Goal: Navigation & Orientation: Find specific page/section

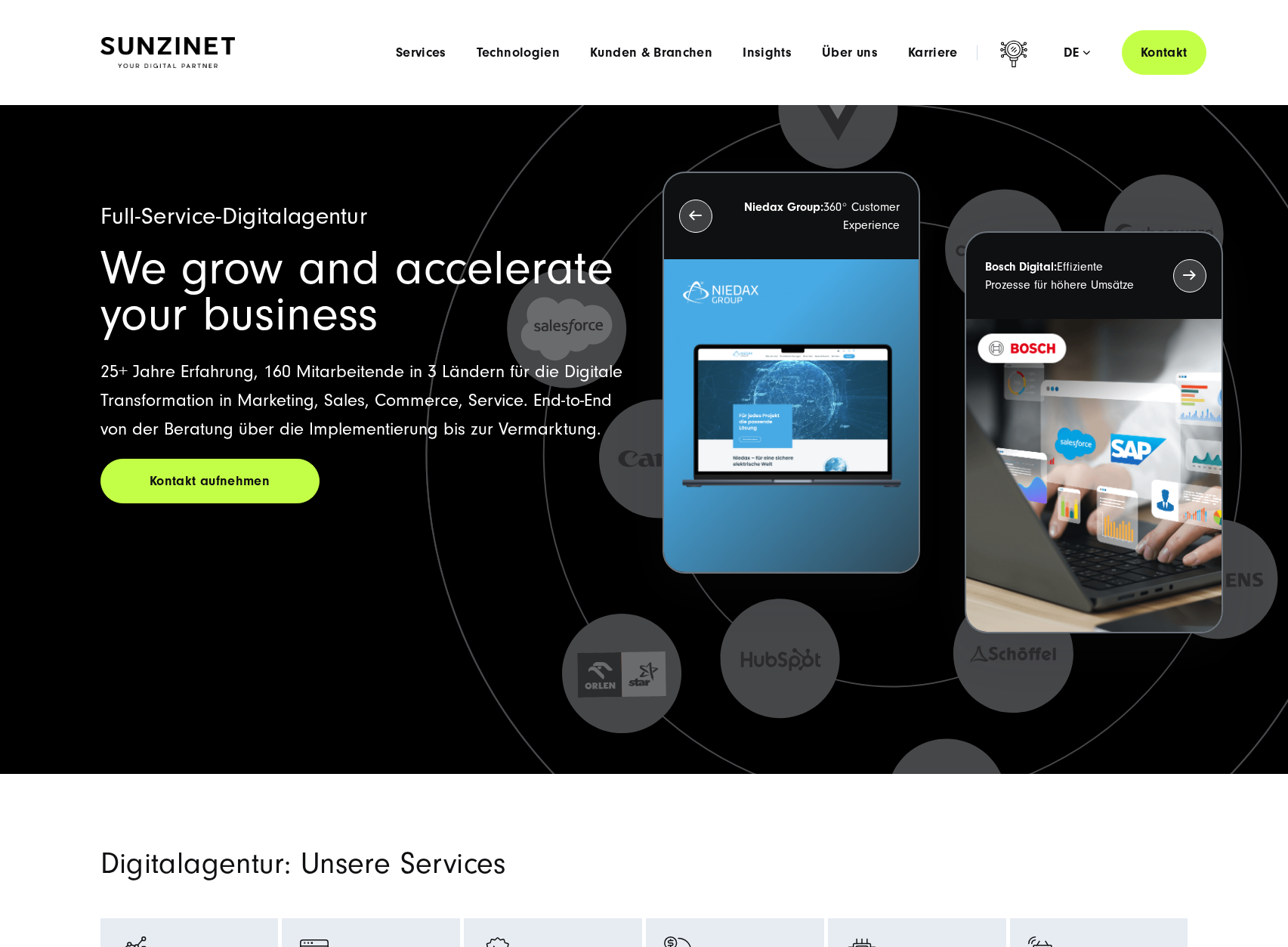
click at [1068, 62] on div "Menu Services Menu Full Service Digitalagentur Wir lösen komplexe Herausforderu…" at bounding box center [793, 52] width 826 height 44
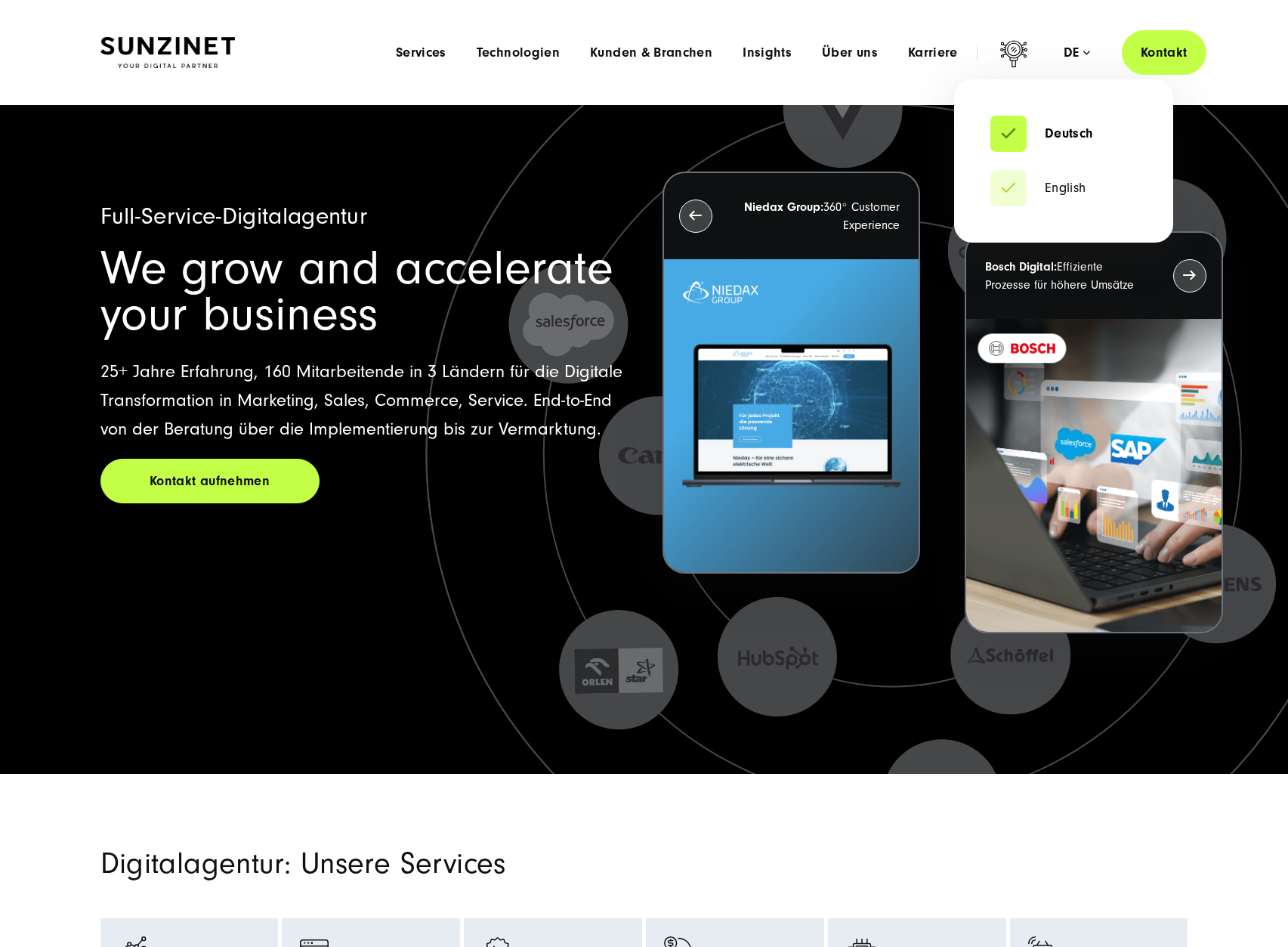
click at [1074, 55] on div "de" at bounding box center [1077, 52] width 27 height 15
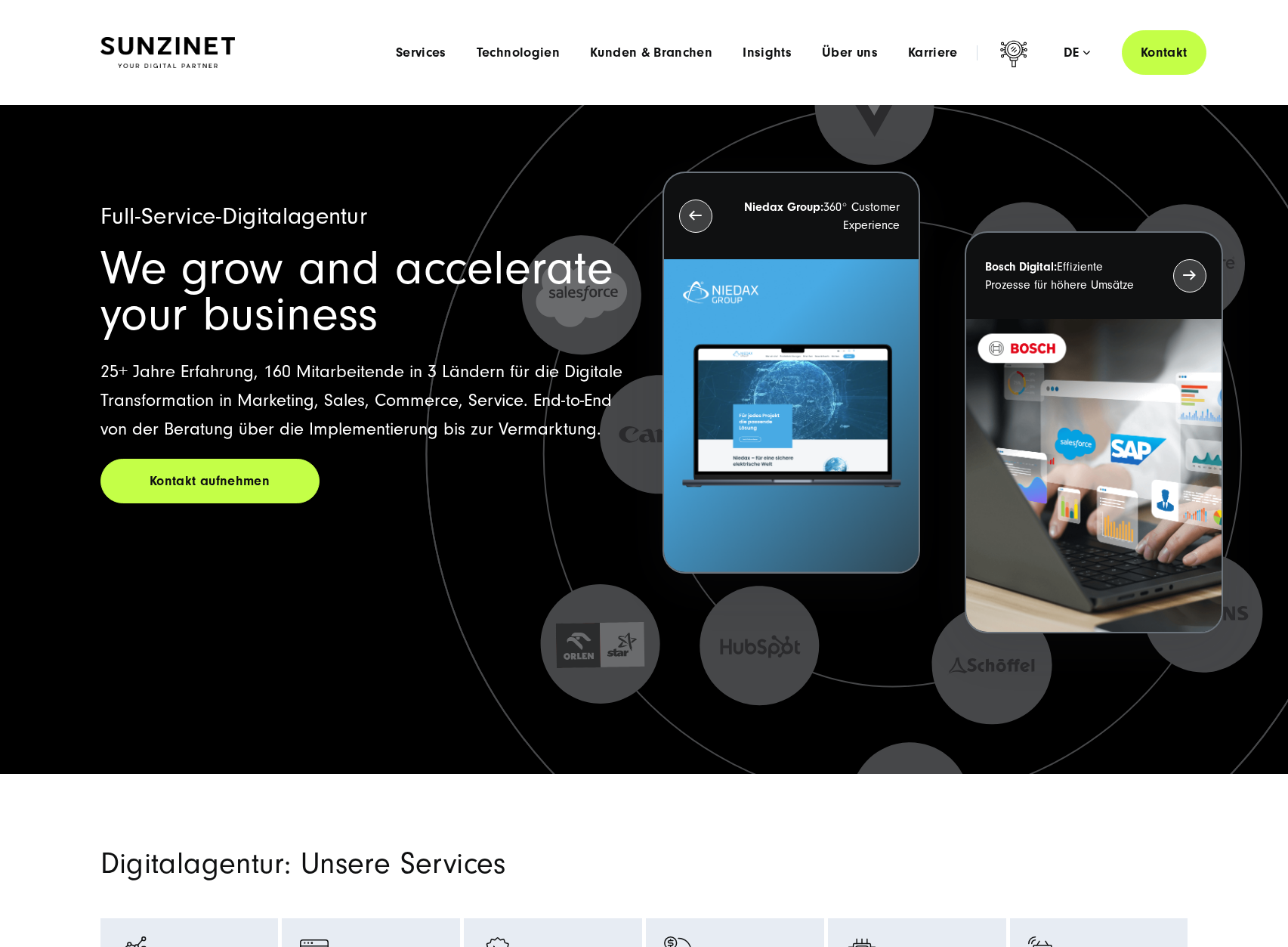
click at [1081, 43] on div "Menu Services Menu Full Service Digitalagentur Wir lösen komplexe Herausforderu…" at bounding box center [793, 52] width 826 height 44
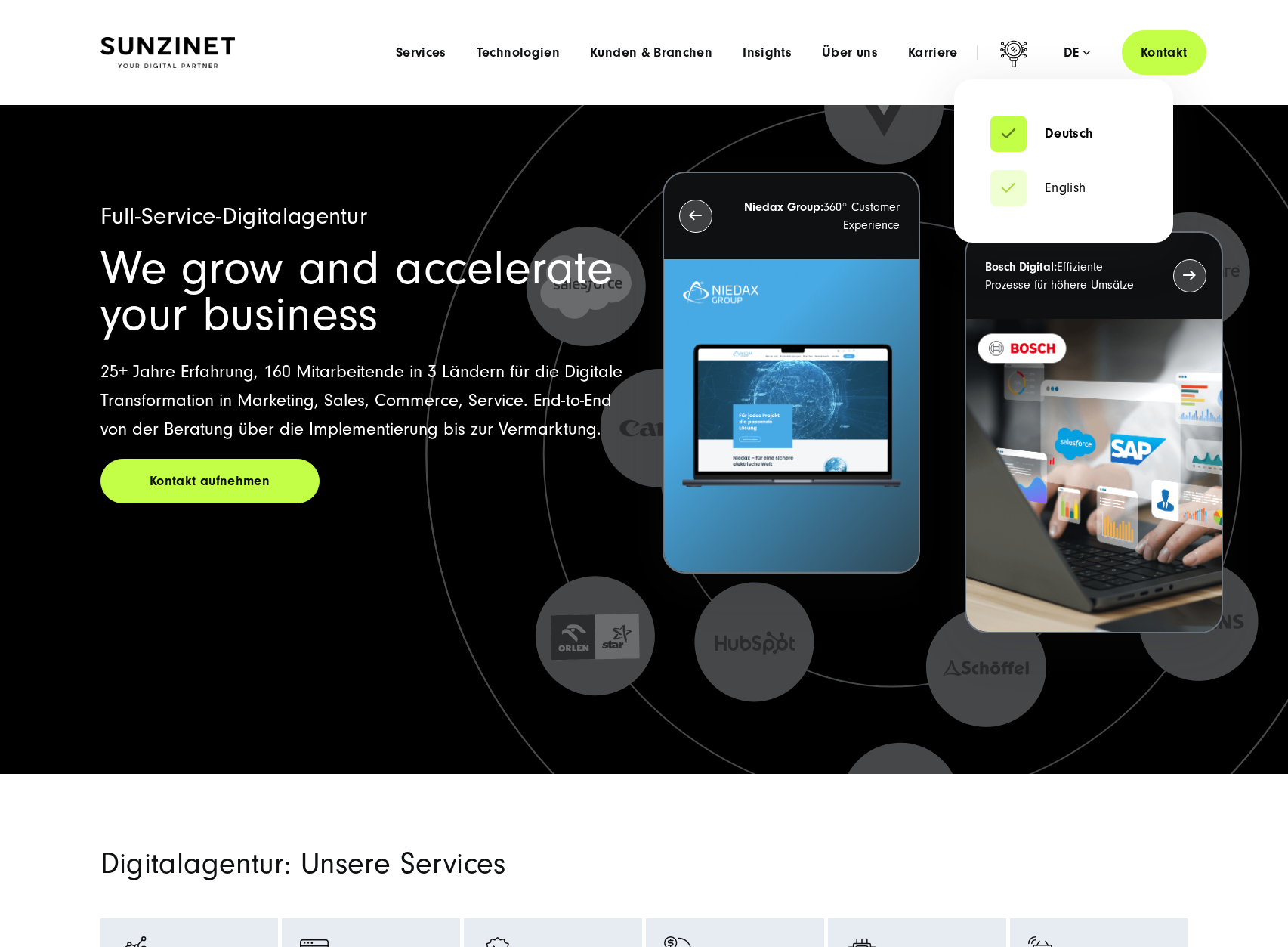
click at [1078, 49] on div "de" at bounding box center [1077, 52] width 27 height 15
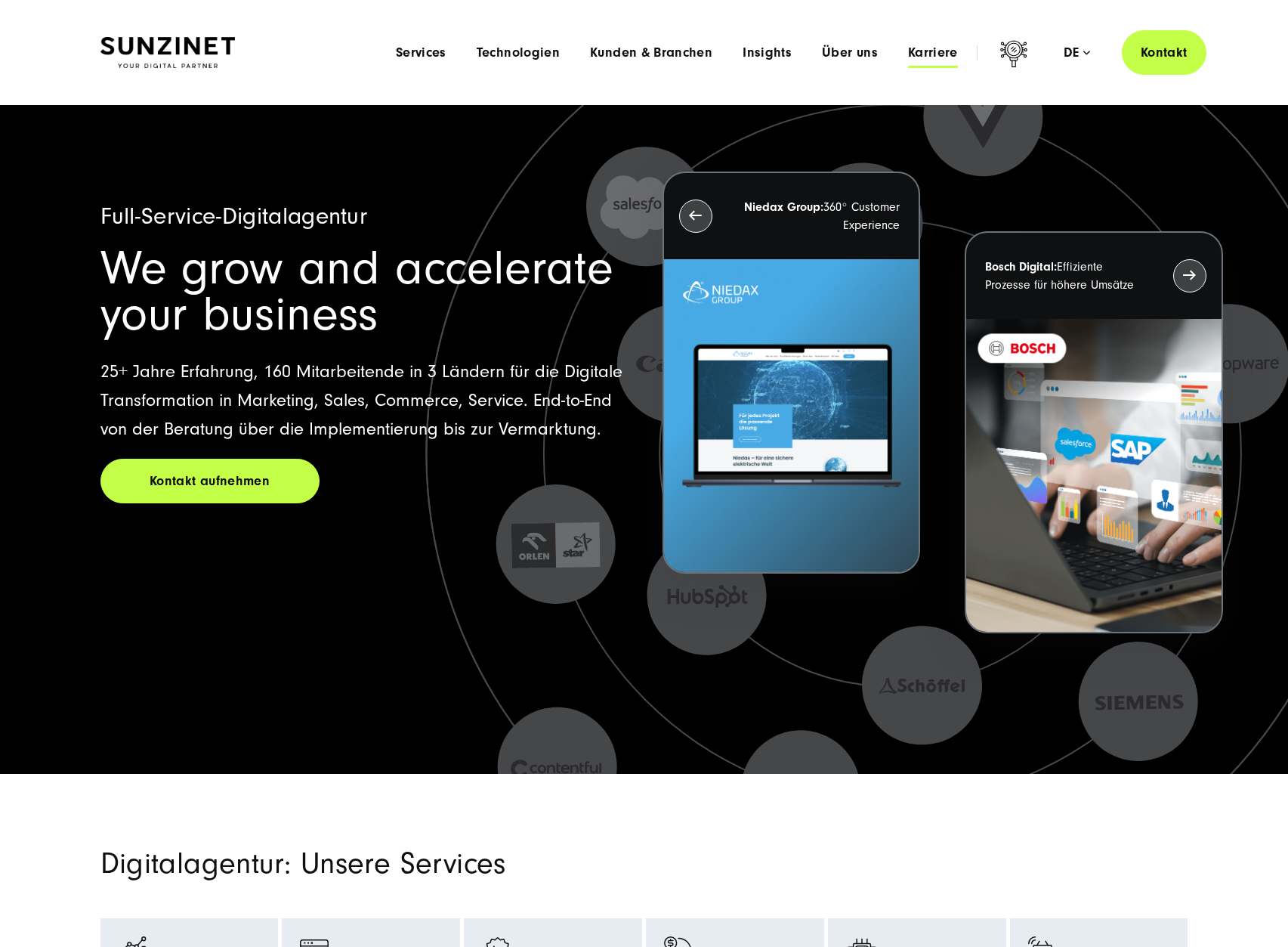
click at [950, 45] on span "Karriere" at bounding box center [933, 52] width 50 height 15
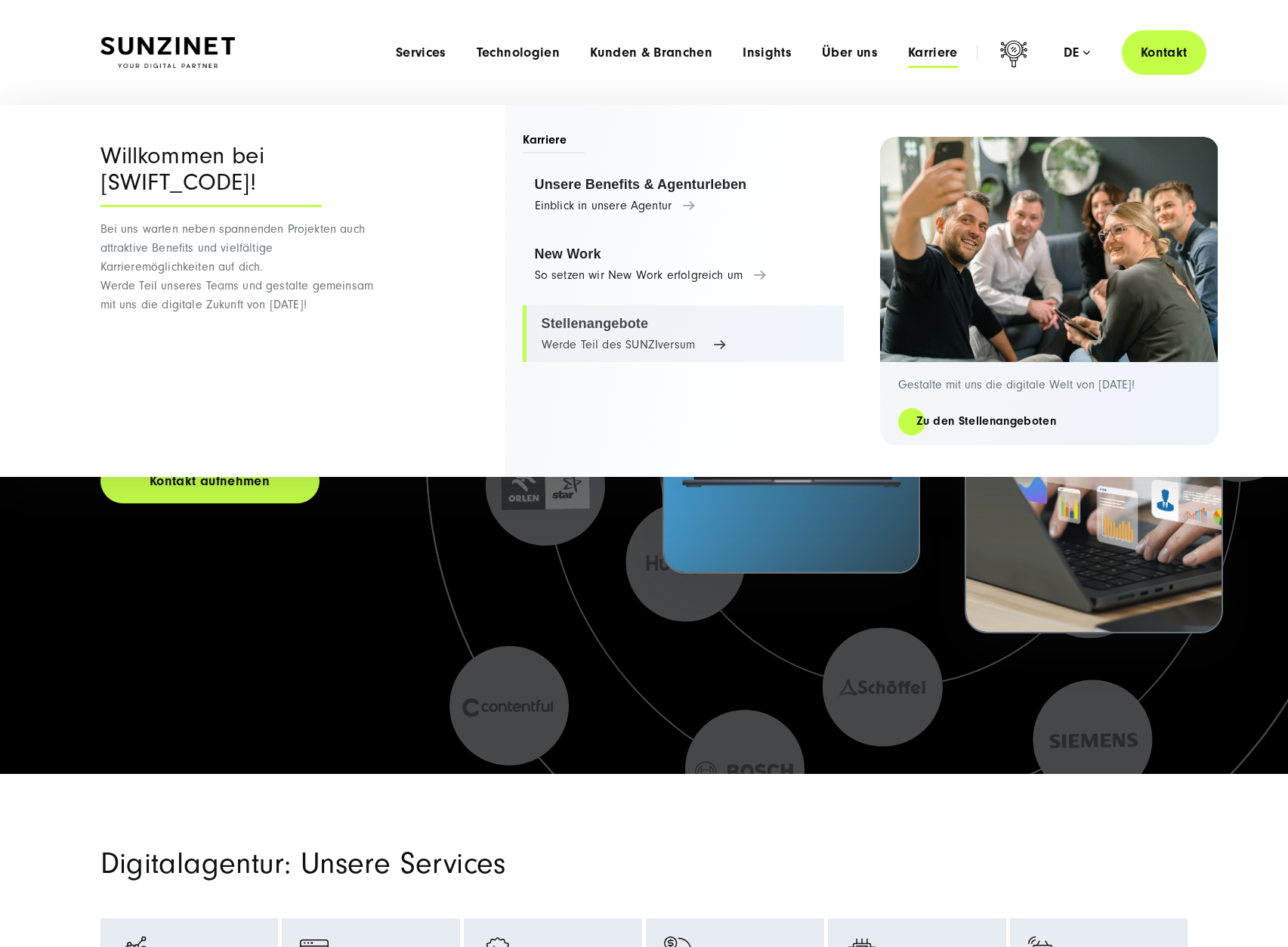
click at [621, 305] on link "Stellenangebote Werde Teil des SUNZIversum" at bounding box center [684, 333] width 321 height 57
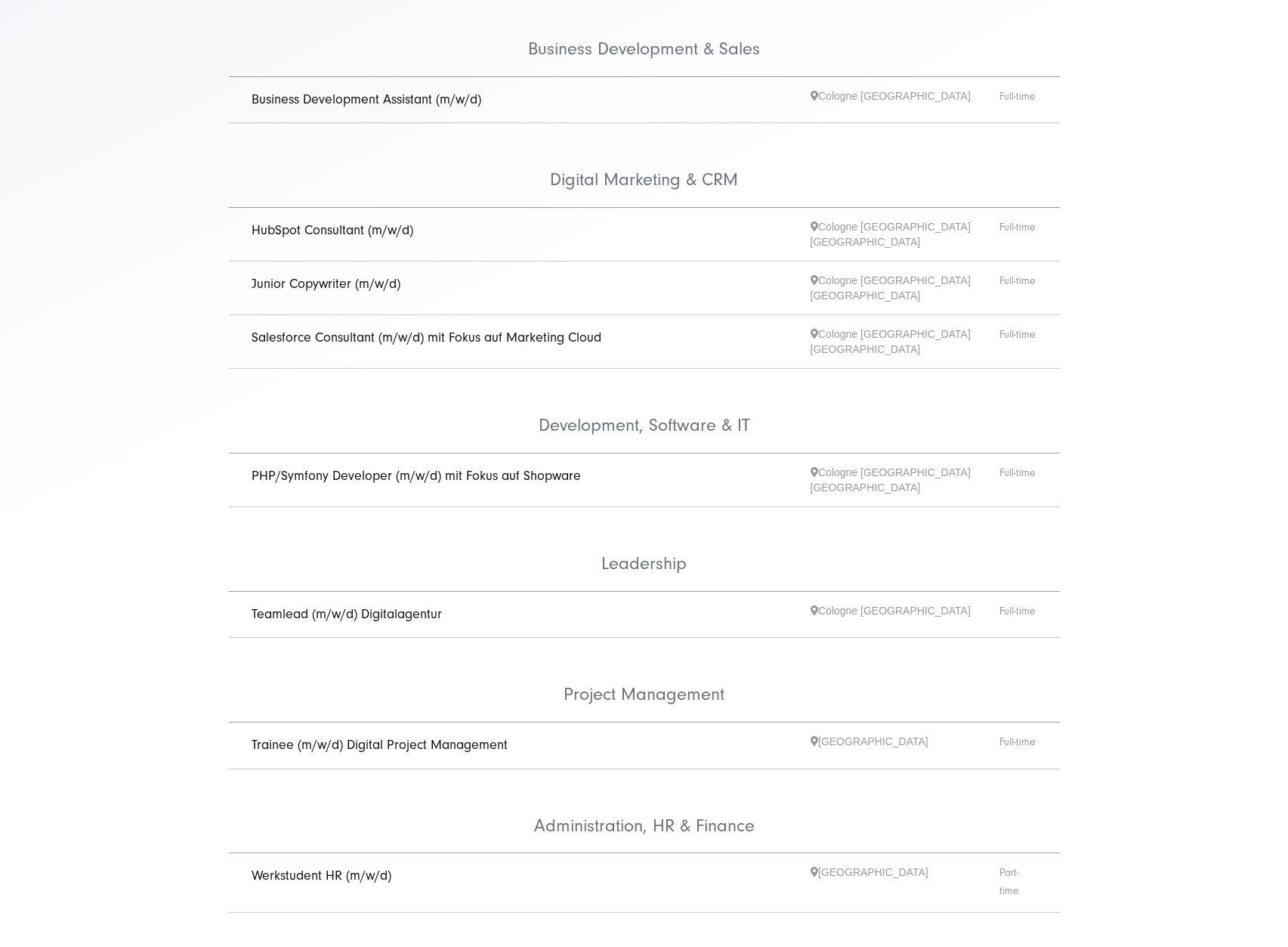
scroll to position [721, 0]
